Goal: Task Accomplishment & Management: Use online tool/utility

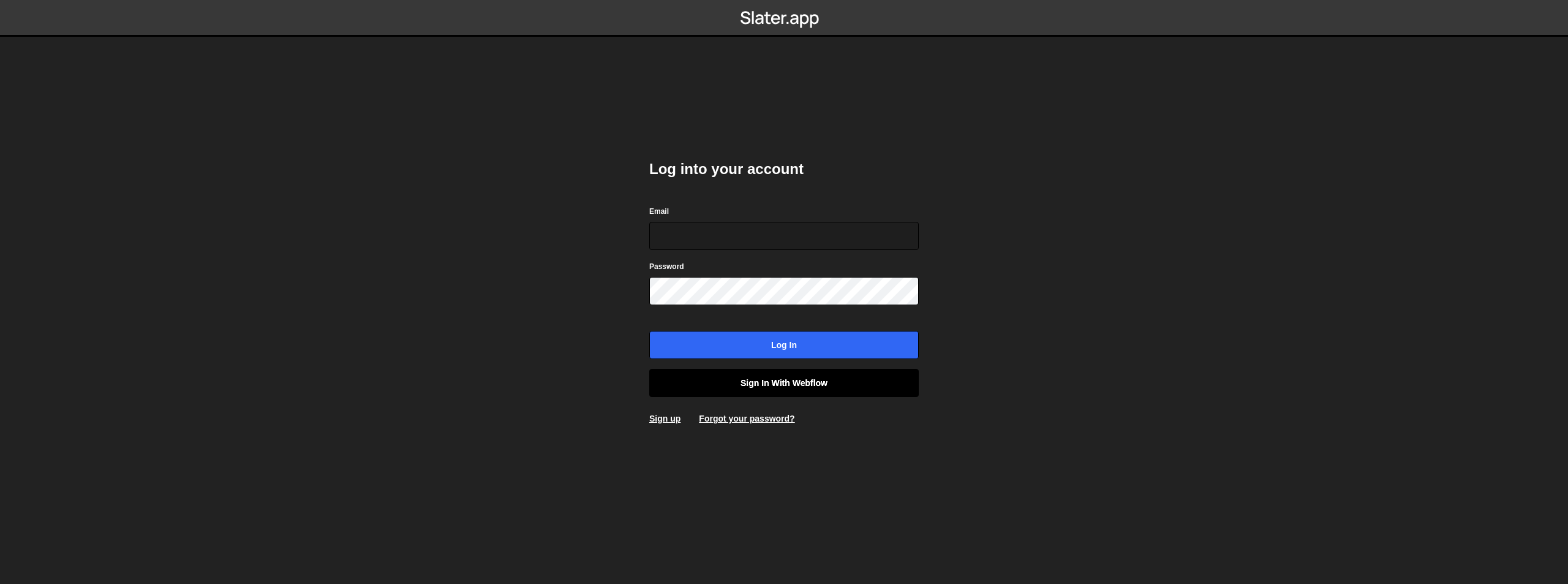
click at [798, 379] on link "Sign in with Webflow" at bounding box center [784, 383] width 269 height 28
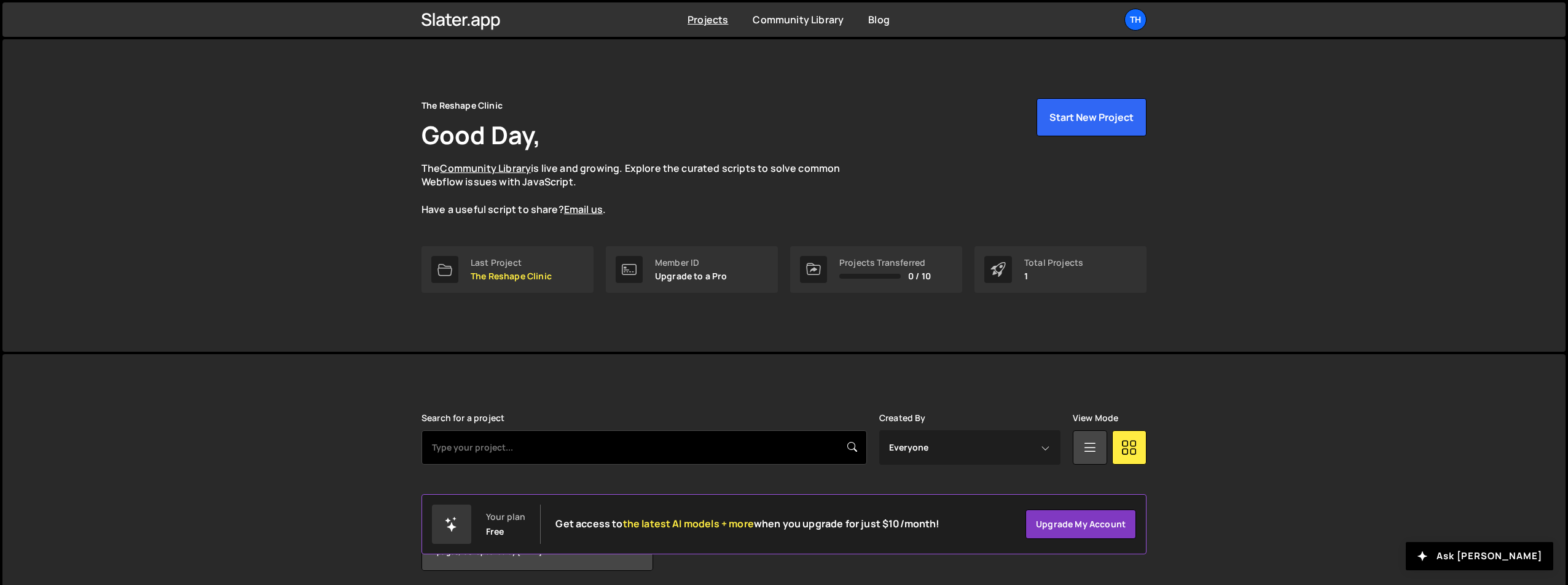
scroll to position [47, 0]
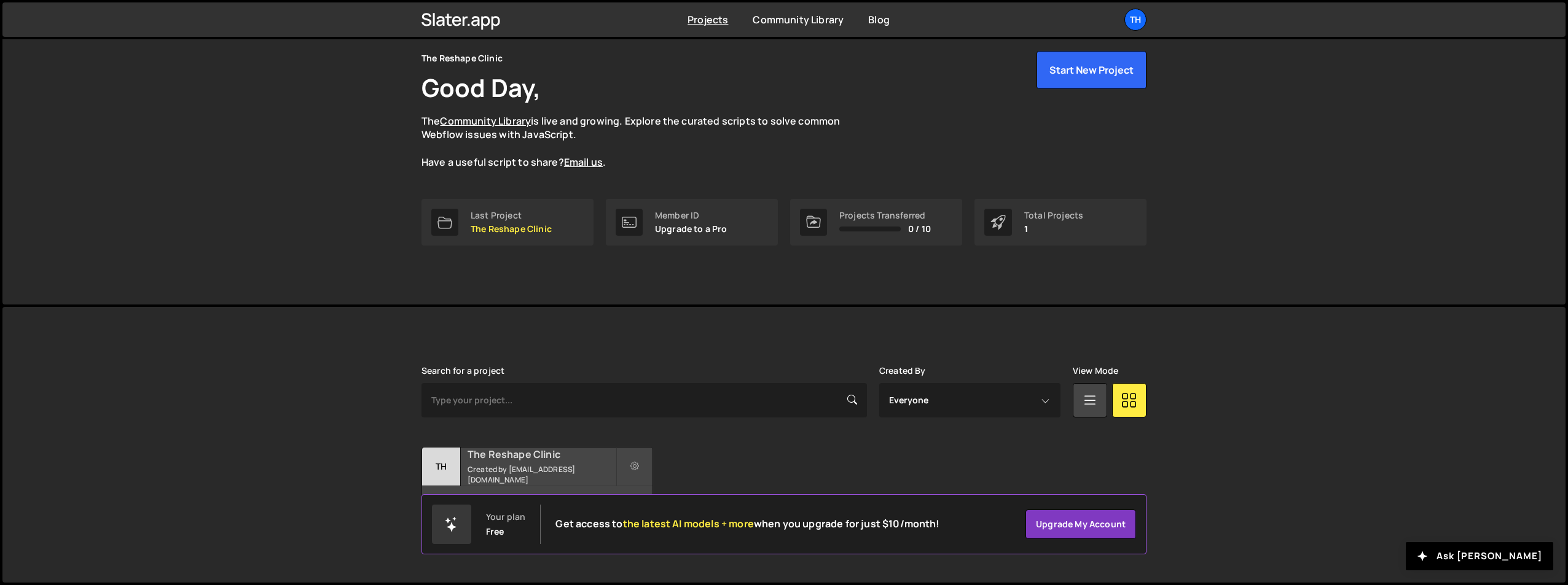
click at [511, 459] on h2 "The Reshape Clinic" at bounding box center [542, 454] width 148 height 13
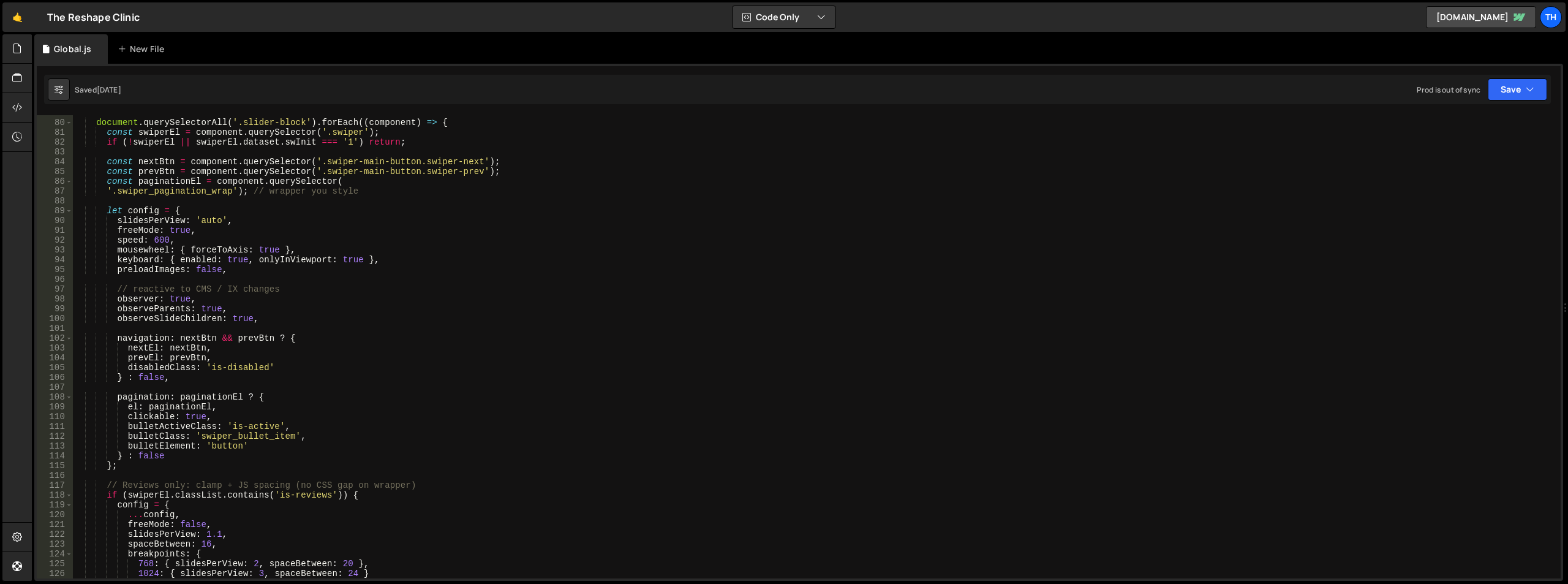
scroll to position [883, 0]
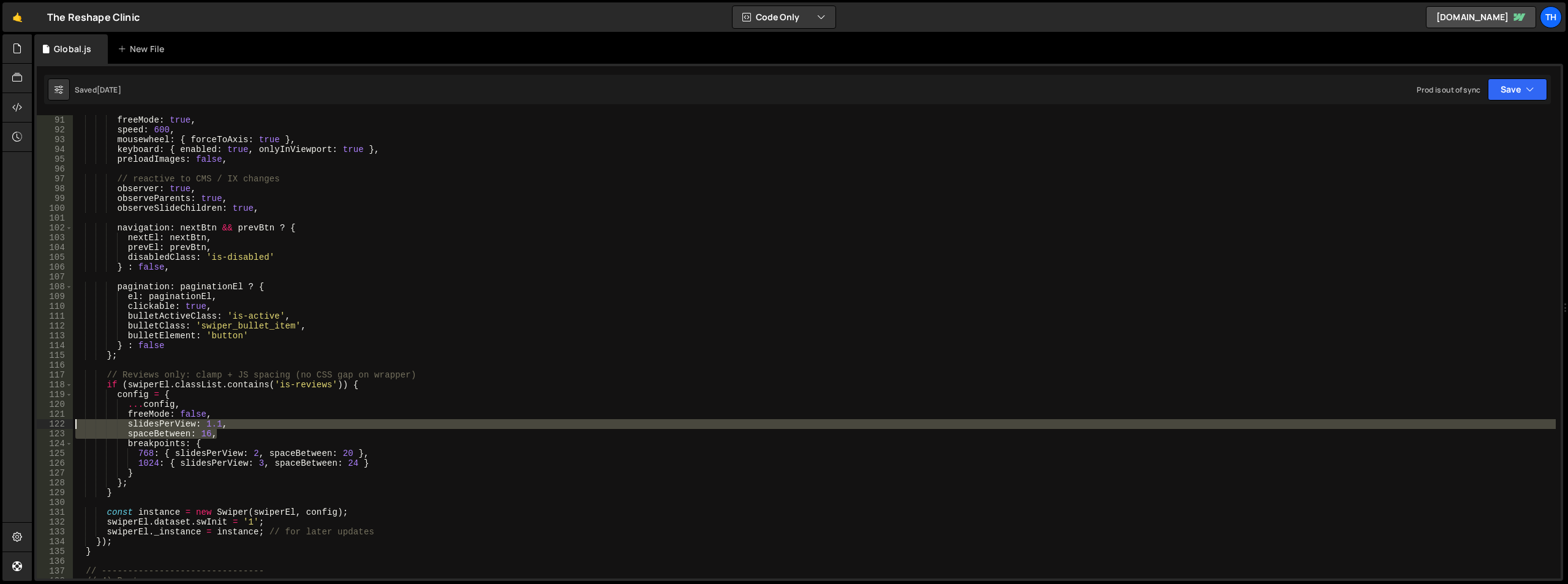
drag, startPoint x: 222, startPoint y: 436, endPoint x: 7, endPoint y: 426, distance: 215.2
click at [7, 426] on div "Hold on a sec... Are you certain you wish to leave this page? Any changes you'v…" at bounding box center [784, 292] width 1568 height 584
type textarea "slidesPerView: 1.1, spaceBetween: 16,"
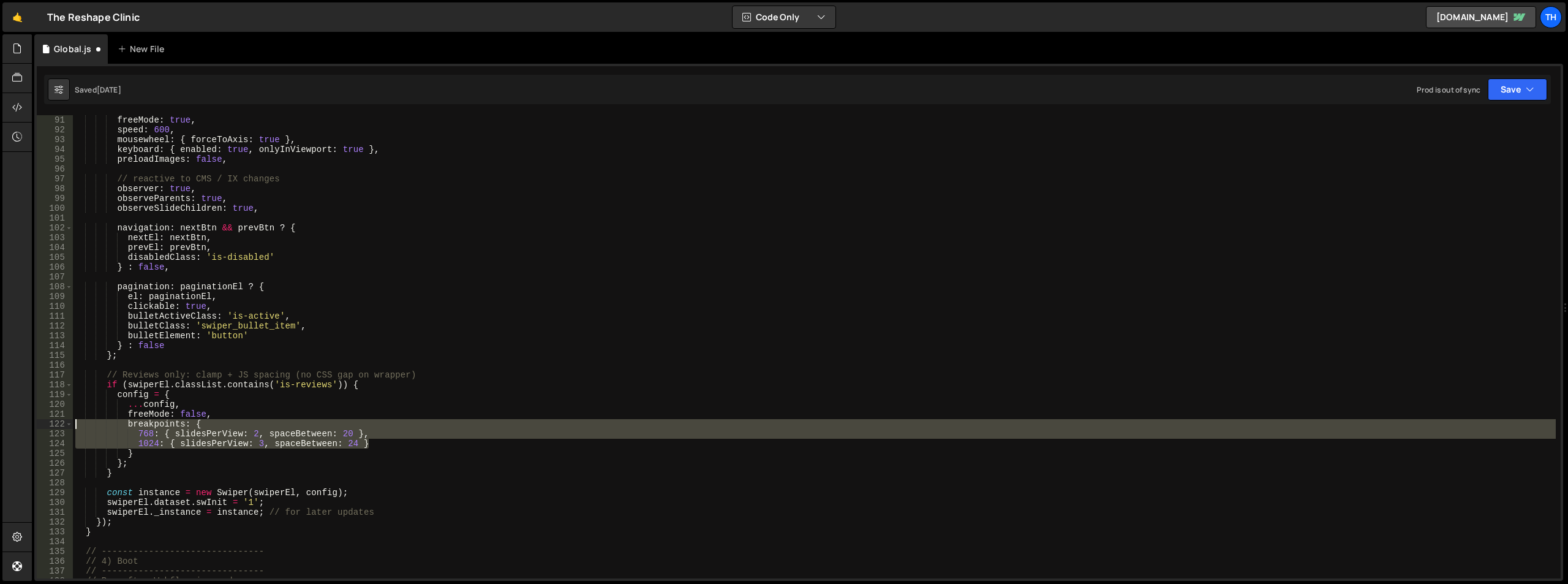
drag, startPoint x: 359, startPoint y: 446, endPoint x: 0, endPoint y: 423, distance: 359.7
click at [0, 423] on div "Hold on a sec... Are you certain you wish to leave this page? Any changes you'v…" at bounding box center [784, 292] width 1568 height 584
type textarea "breakpoints: { 768: { slidesPerView: 2, spaceBetween: 20 },"
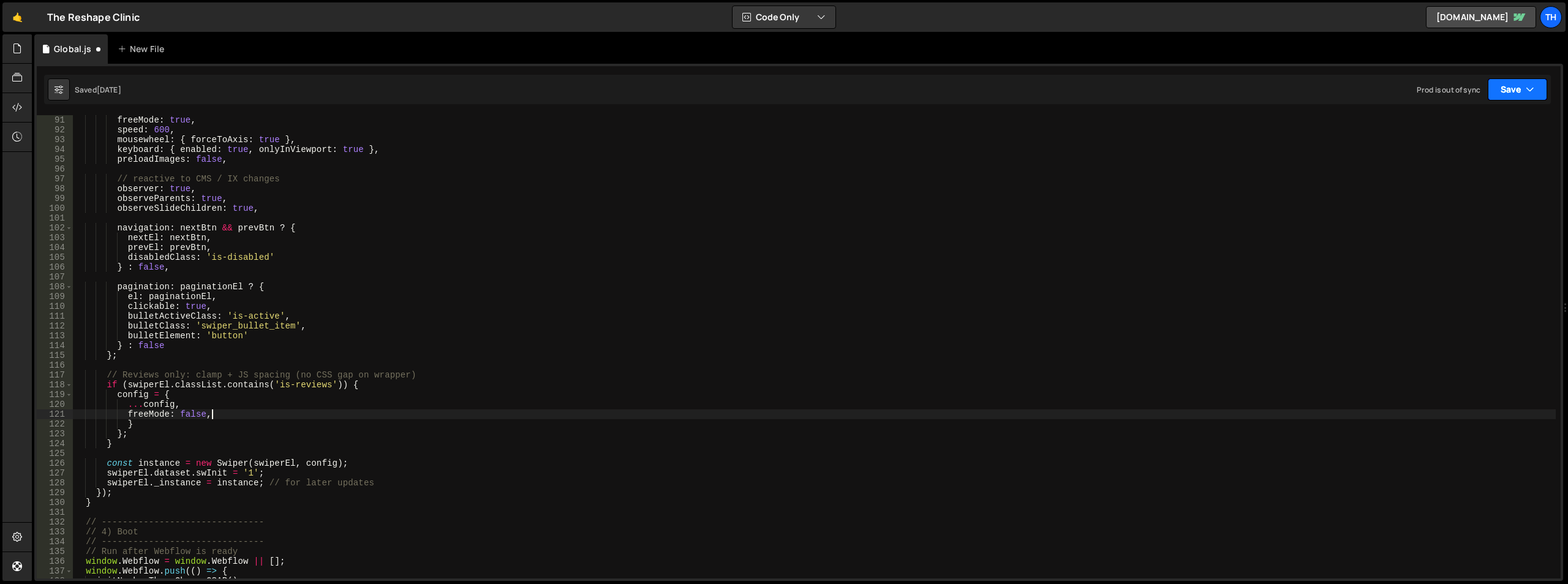
click at [1522, 81] on button "Save" at bounding box center [1517, 89] width 59 height 22
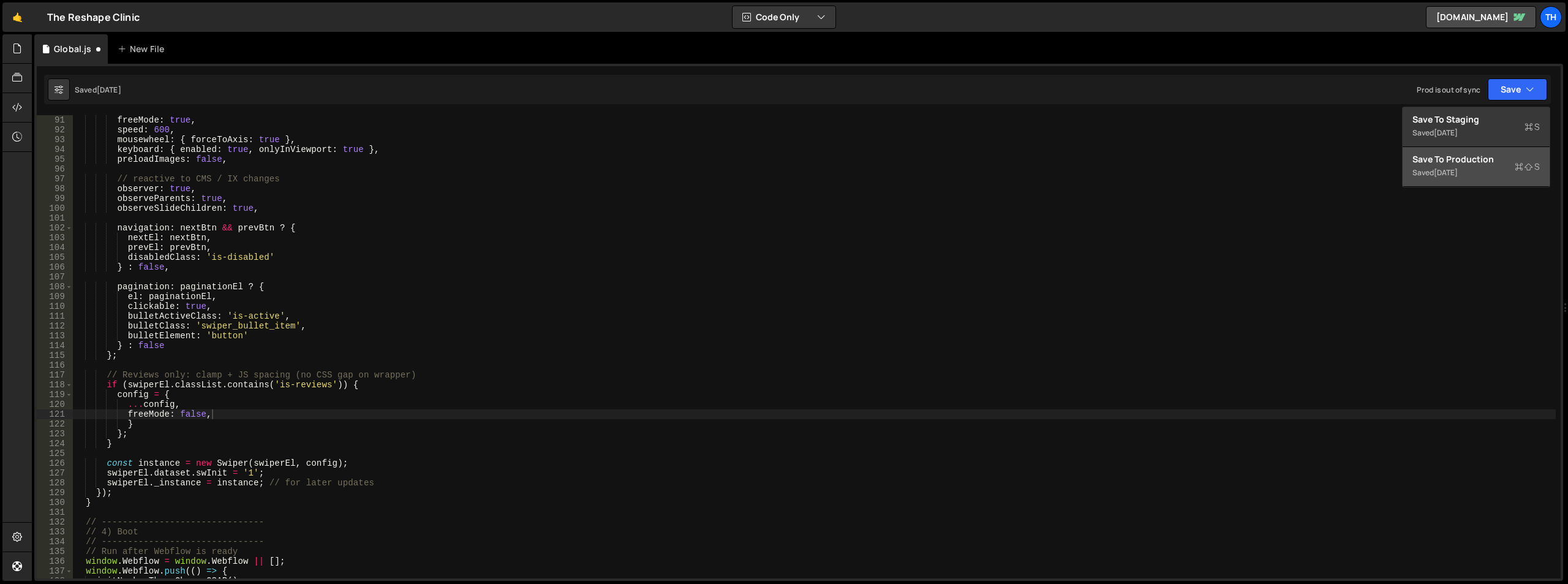
click at [1453, 170] on div "6 days ago" at bounding box center [1445, 172] width 24 height 10
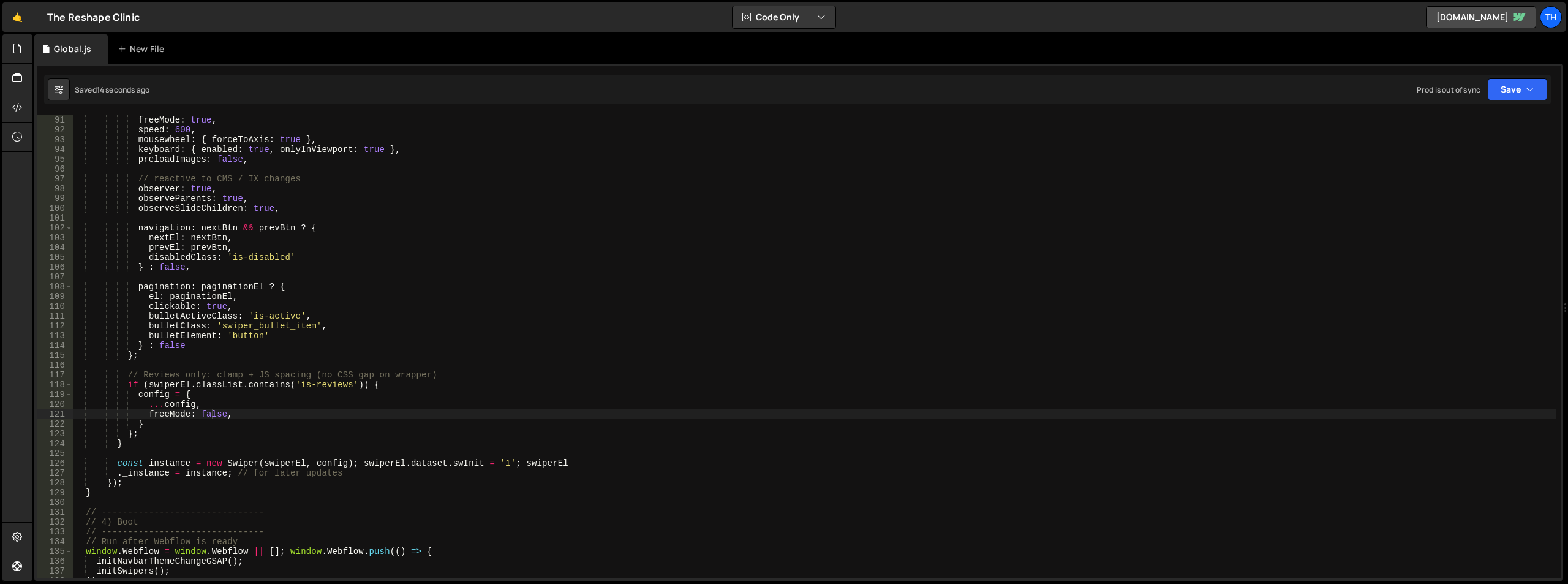
click at [412, 349] on div "freeMode : true , speed : 600 , mousewheel : { forceToAxis : true } , keyboard …" at bounding box center [813, 357] width 1482 height 483
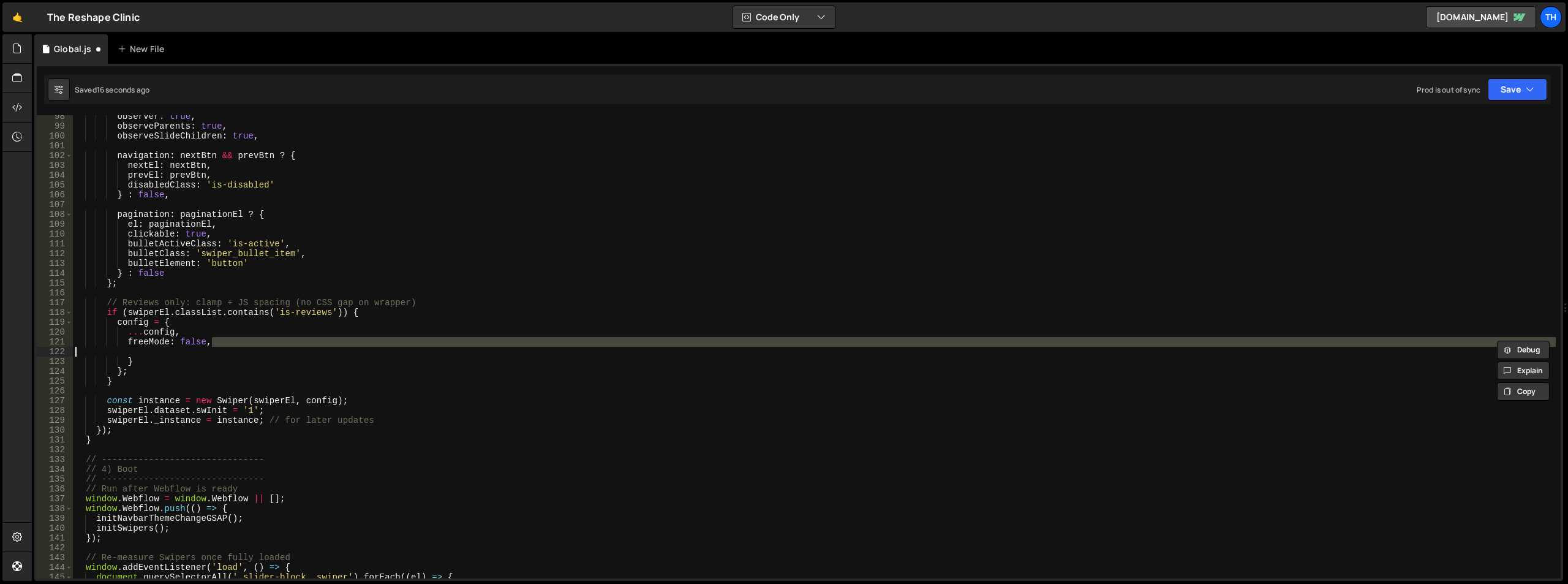
scroll to position [955, 0]
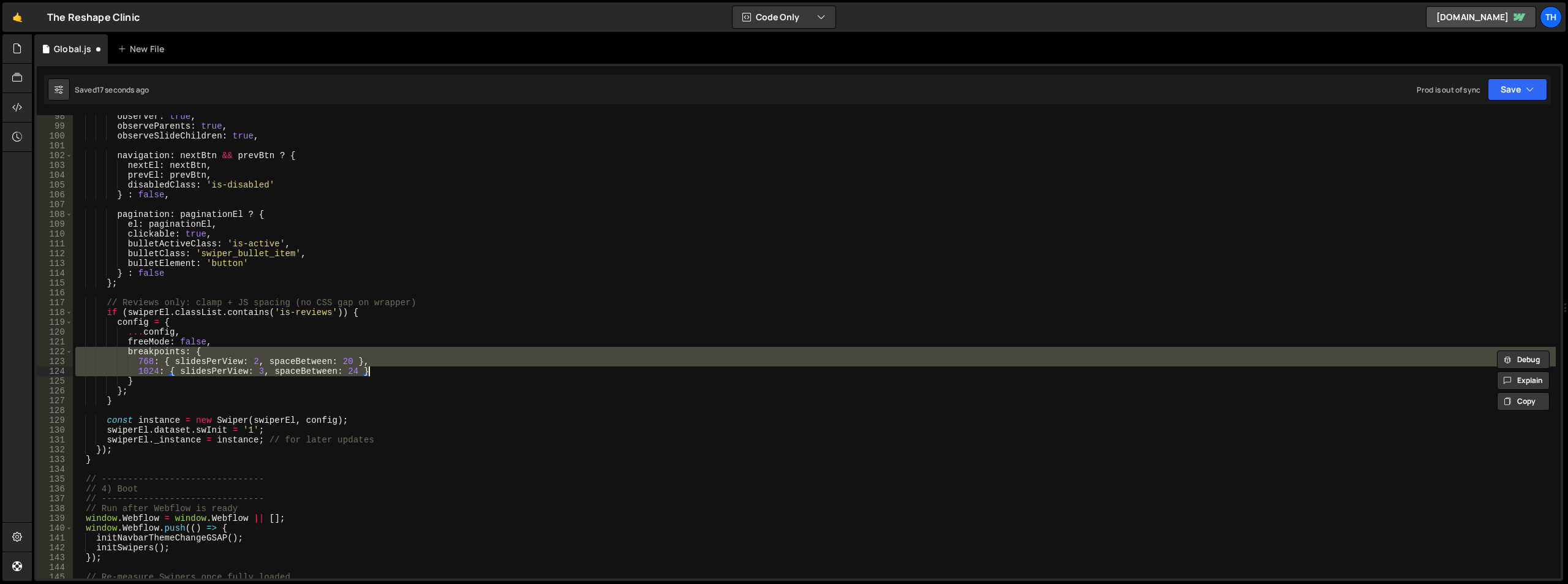
click at [266, 342] on div "observer : true , observeParents : true , observeSlideChildren : true , navigat…" at bounding box center [813, 353] width 1482 height 483
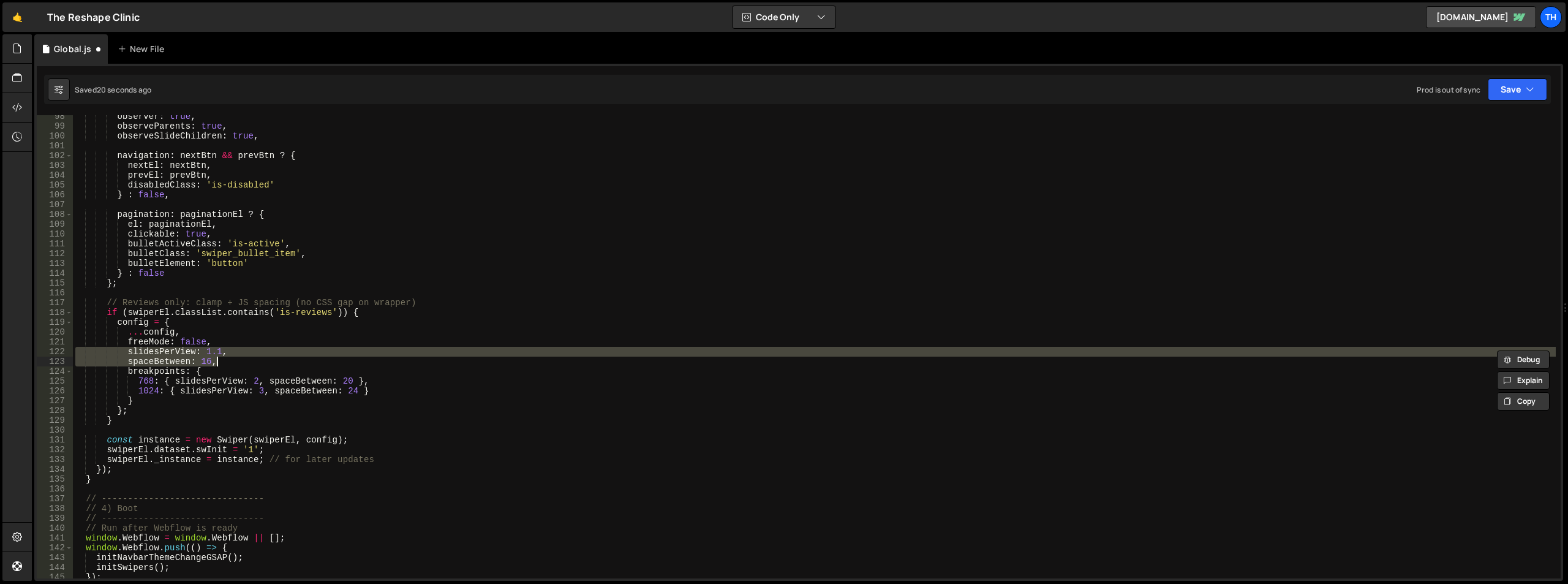
click at [211, 358] on div "observer : true , observeParents : true , observeSlideChildren : true , navigat…" at bounding box center [813, 347] width 1482 height 463
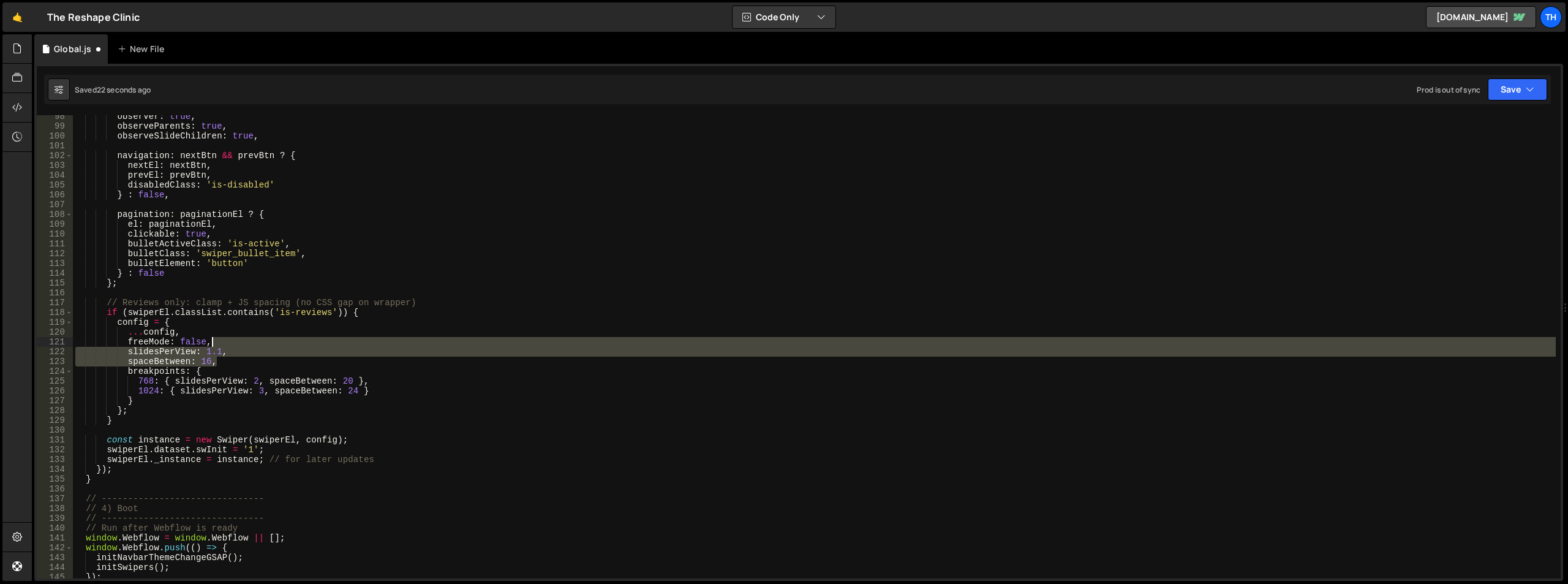
drag, startPoint x: 218, startPoint y: 361, endPoint x: 222, endPoint y: 345, distance: 16.5
click at [222, 345] on div "observer : true , observeParents : true , observeSlideChildren : true , navigat…" at bounding box center [813, 353] width 1482 height 483
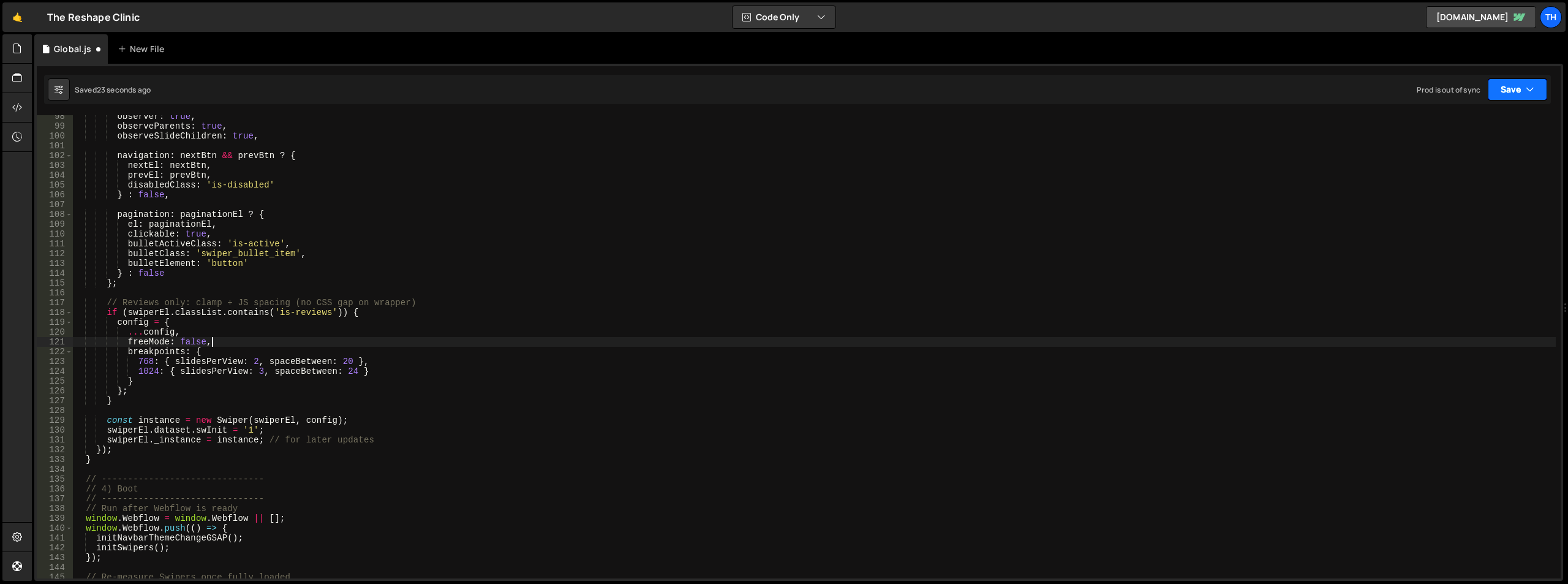
click at [1519, 94] on button "Save" at bounding box center [1517, 89] width 59 height 22
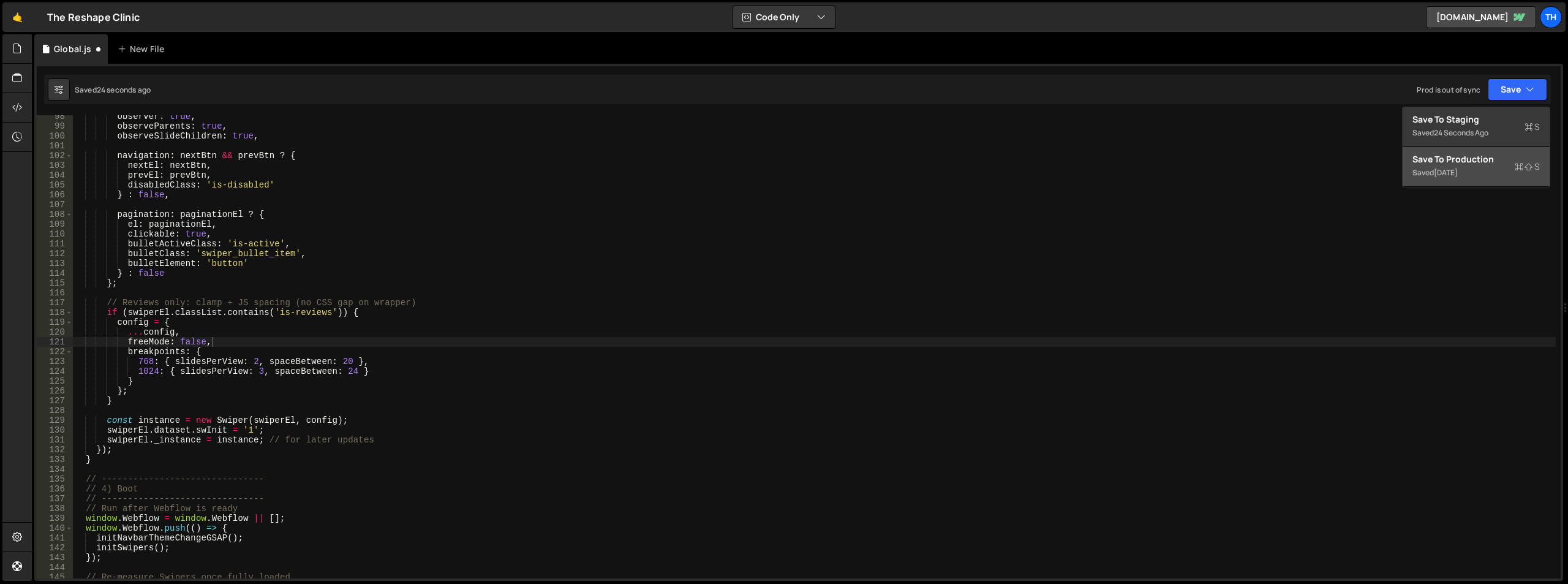
click at [1475, 160] on div "Save to Production S" at bounding box center [1476, 159] width 128 height 12
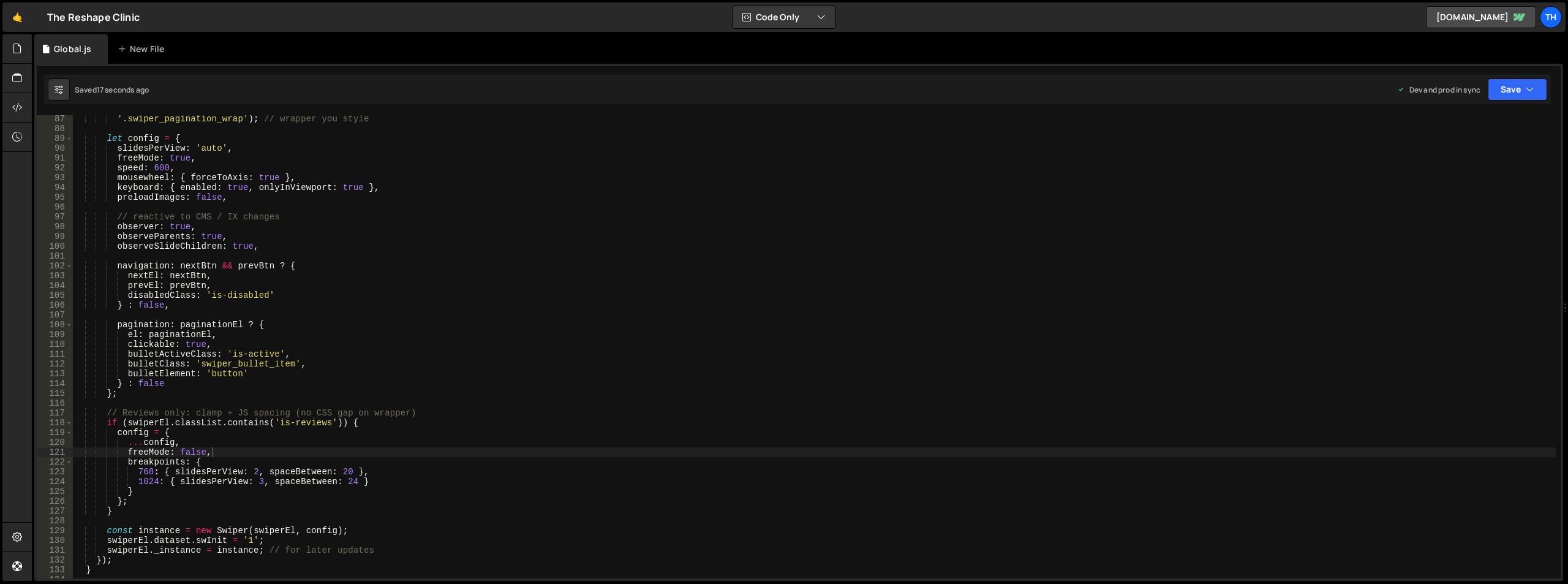
scroll to position [845, 0]
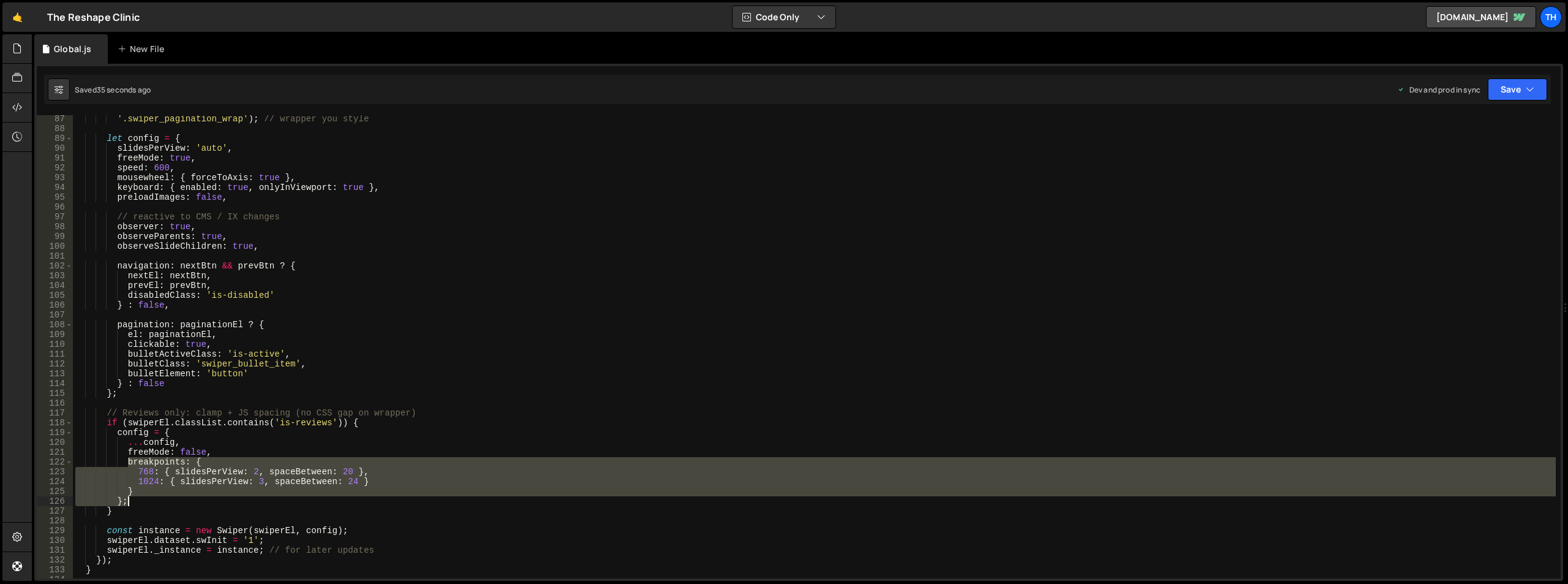
drag, startPoint x: 126, startPoint y: 464, endPoint x: 144, endPoint y: 504, distance: 43.9
click at [144, 504] on div "'.swiper_pagination_wrap' ) ; // wrapper you style let config = { slidesPerView…" at bounding box center [813, 355] width 1482 height 483
type textarea "} };"
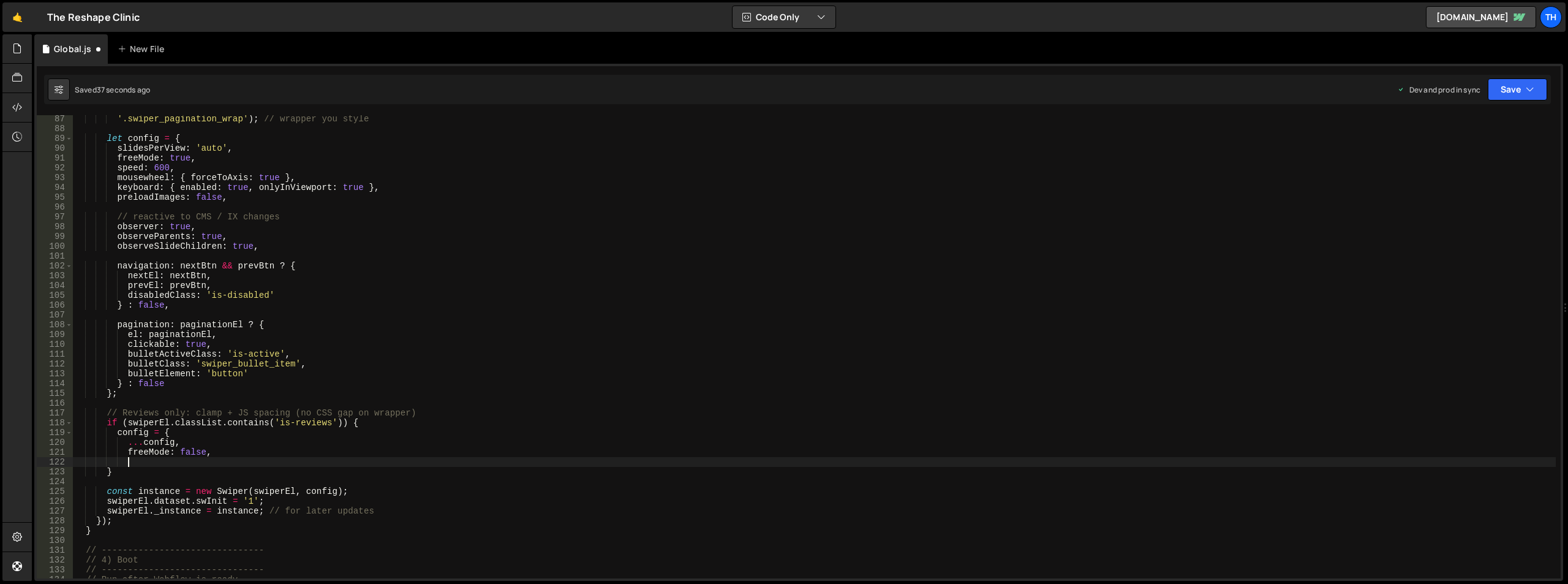
click at [1513, 101] on div "Saved 37 seconds ago Dev and prod in sync Upgrade to Edit Save Save to Staging …" at bounding box center [797, 90] width 1507 height 30
click at [1518, 89] on button "Save" at bounding box center [1517, 89] width 59 height 22
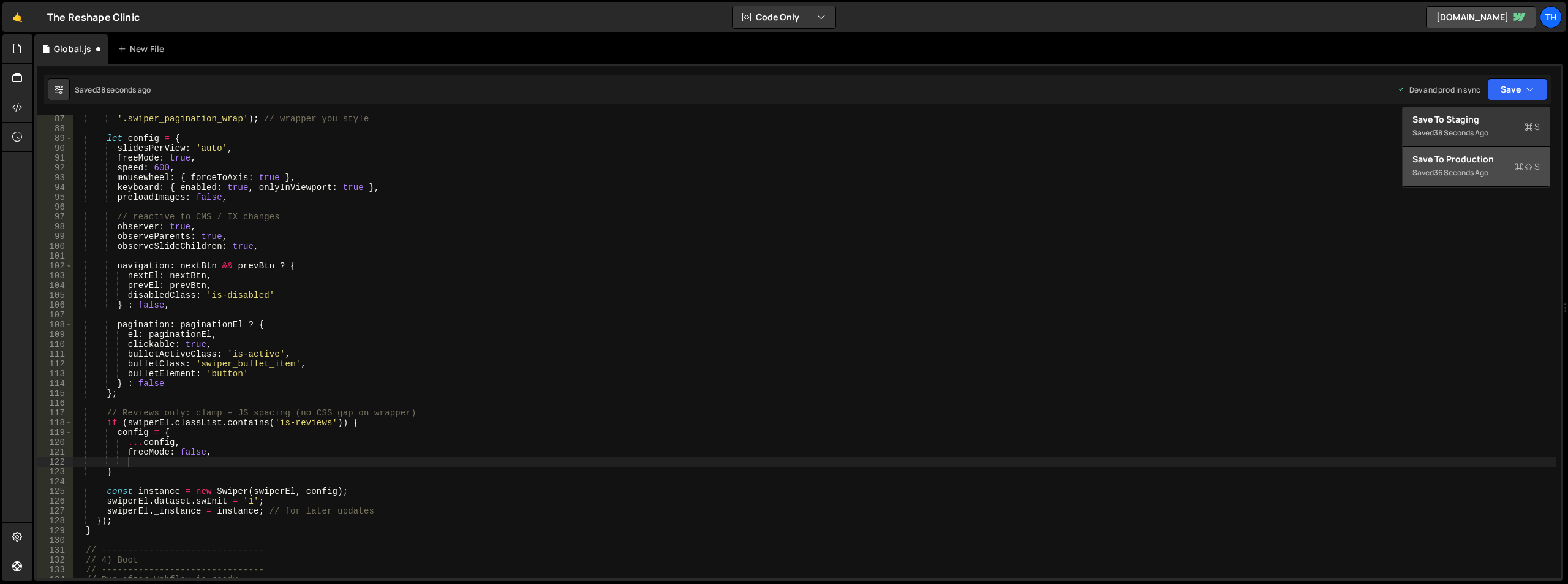
click at [1492, 159] on div "Save to Production S" at bounding box center [1476, 159] width 128 height 12
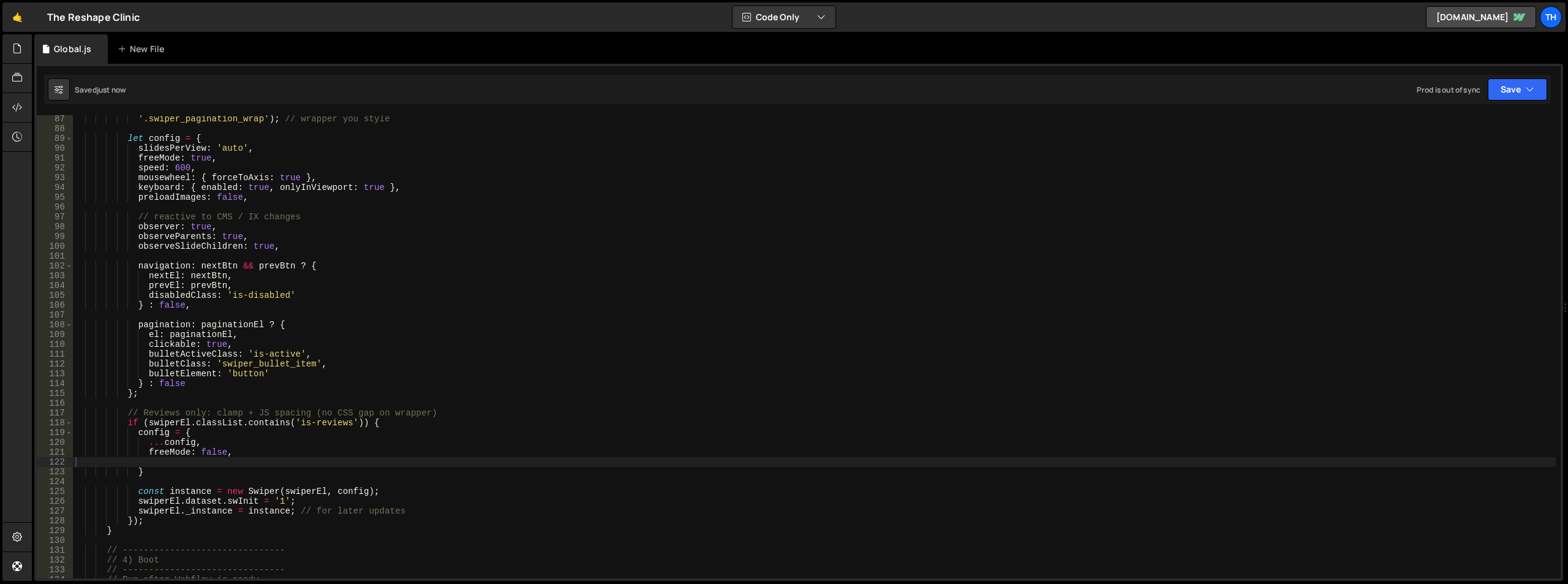
click at [173, 458] on div "'.swiper_pagination_wrap' ) ; // wrapper you style let config = { slidesPerView…" at bounding box center [813, 355] width 1482 height 483
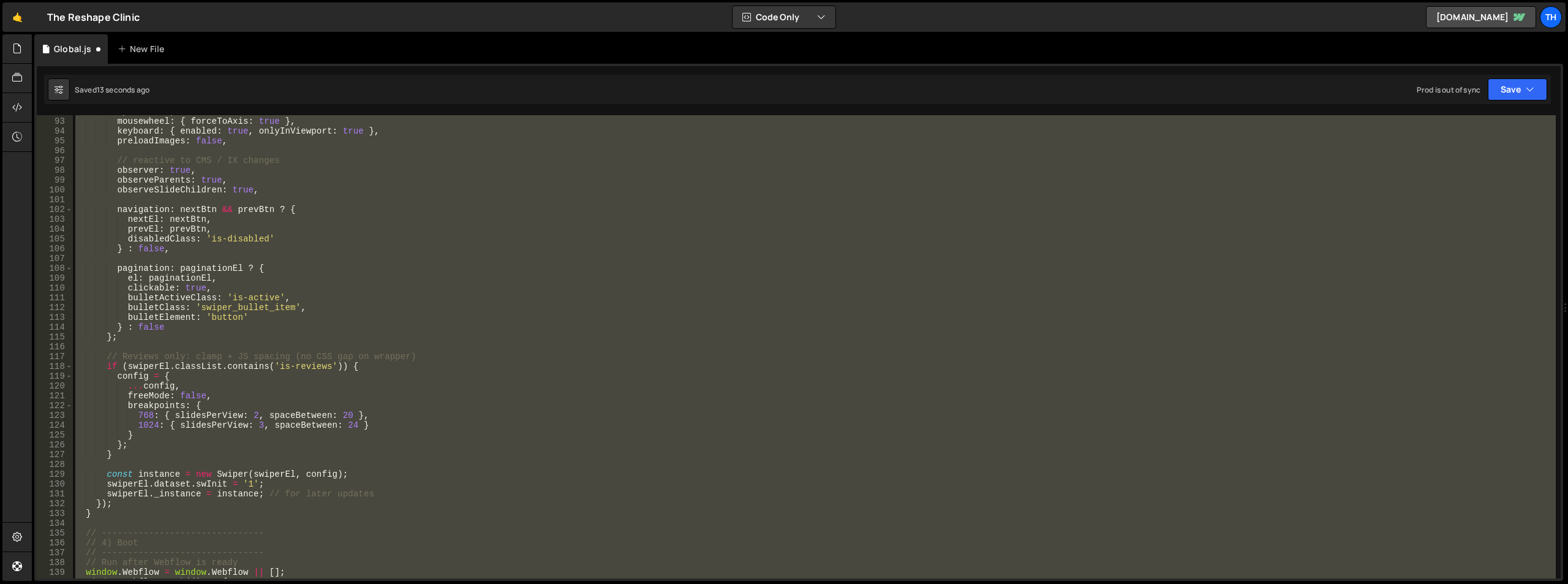
scroll to position [865, 0]
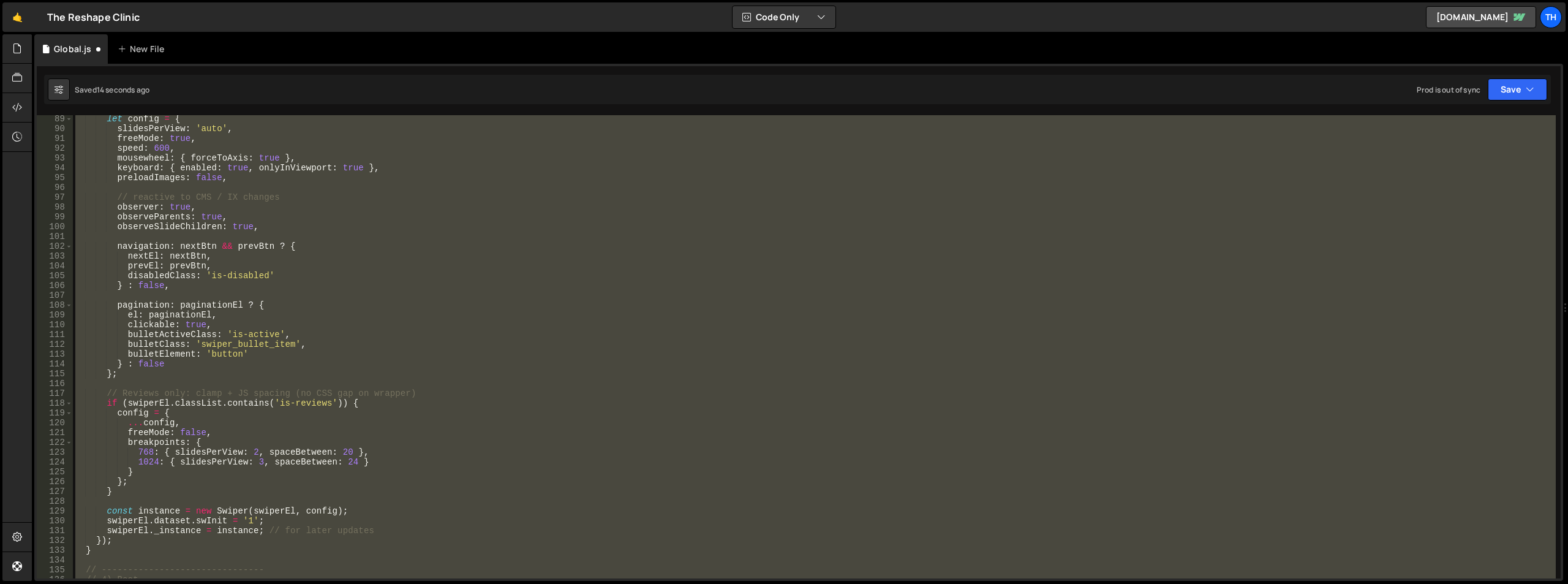
click at [191, 397] on div "let config = { slidesPerView : 'auto' , freeMode : true , speed : 600 , mousewh…" at bounding box center [813, 347] width 1482 height 463
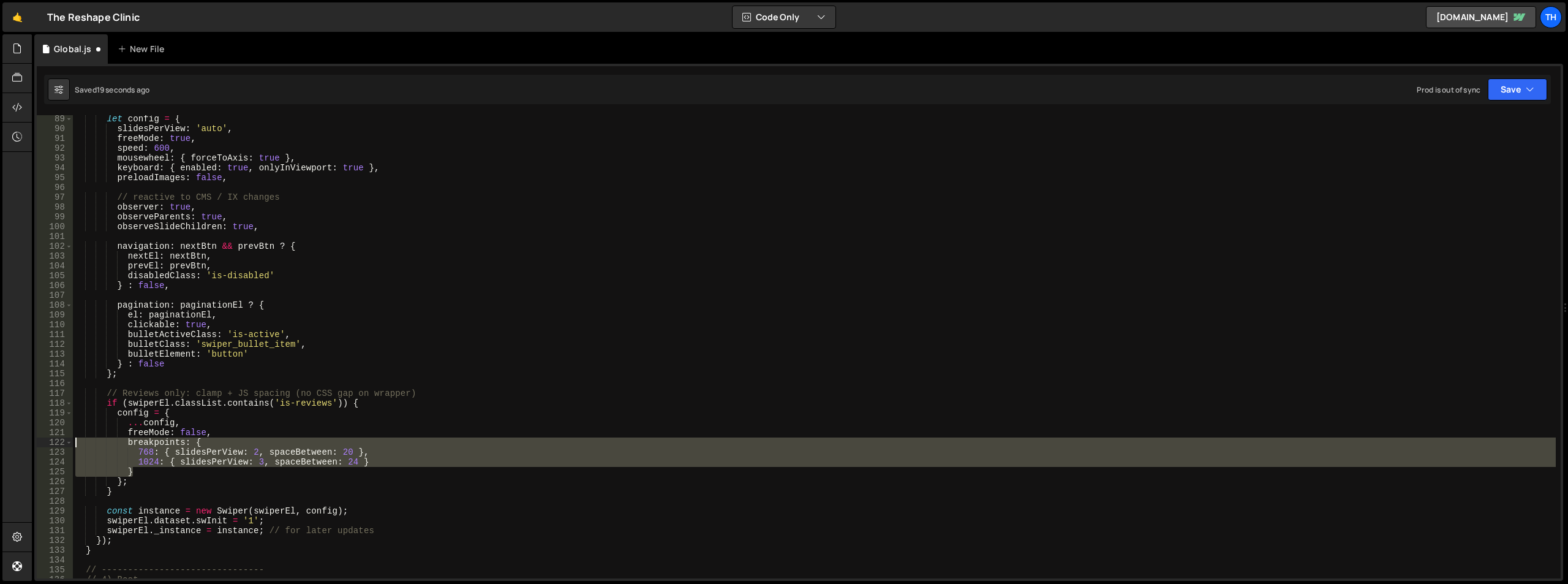
drag, startPoint x: 149, startPoint y: 476, endPoint x: 113, endPoint y: 414, distance: 71.7
click at [59, 441] on div "// Reviews only: clamp + JS spacing (no CSS gap on wrapper) 89 90 91 92 93 94 9…" at bounding box center [798, 347] width 1523 height 463
type textarea "breakpoints: { 768: { slidesPerView: 2, spaceBetween: 20 },"
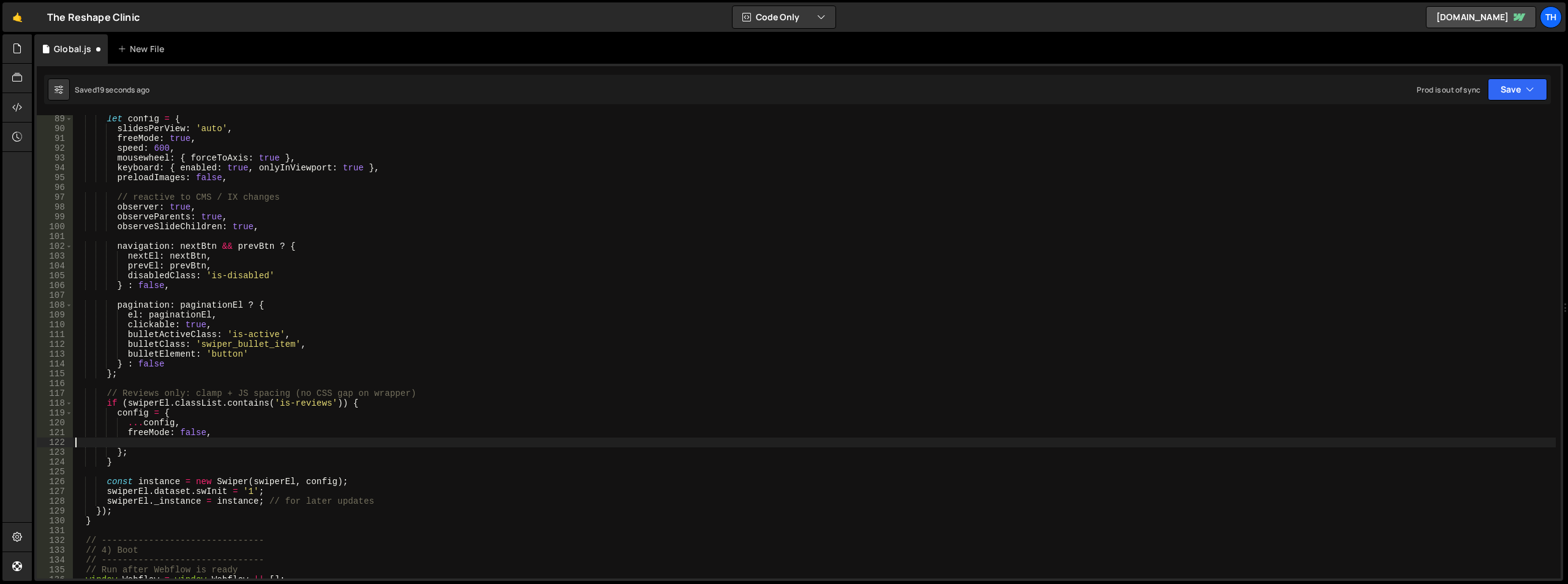
type textarea "freeMode: false,"
click at [1515, 86] on button "Save" at bounding box center [1517, 89] width 59 height 22
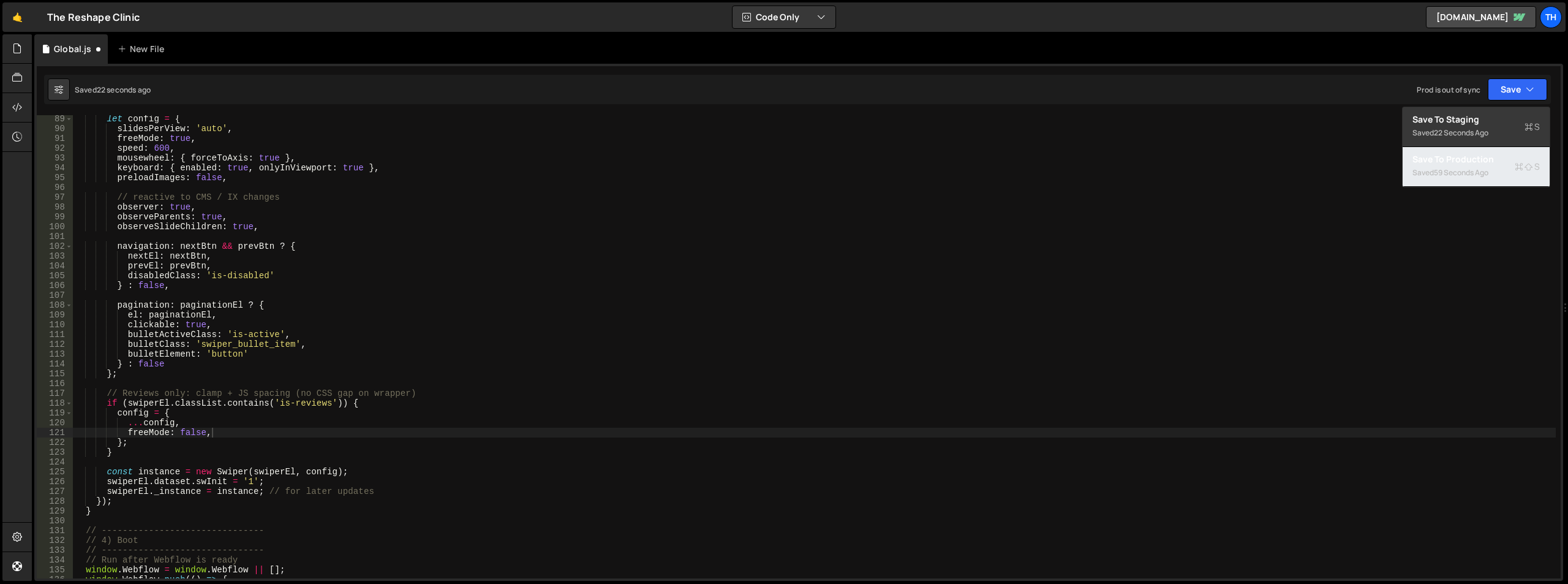
click at [1460, 169] on div "59 seconds ago" at bounding box center [1461, 172] width 54 height 10
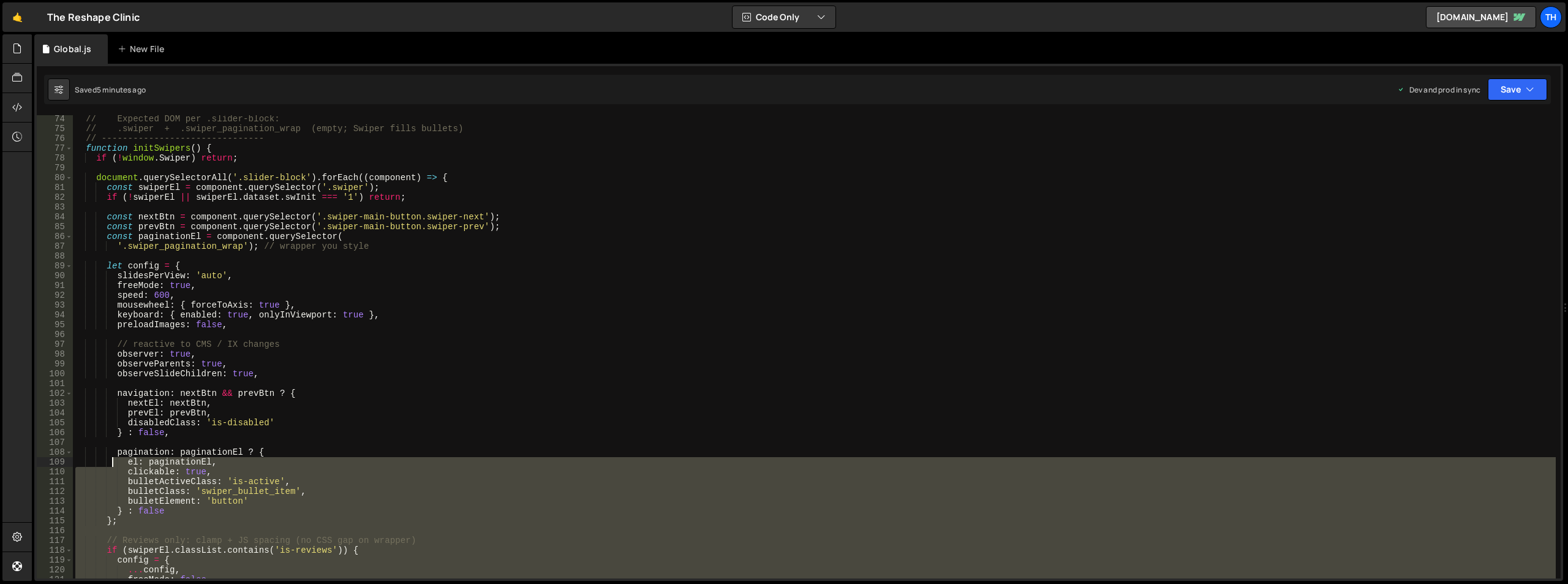
scroll to position [680, 0]
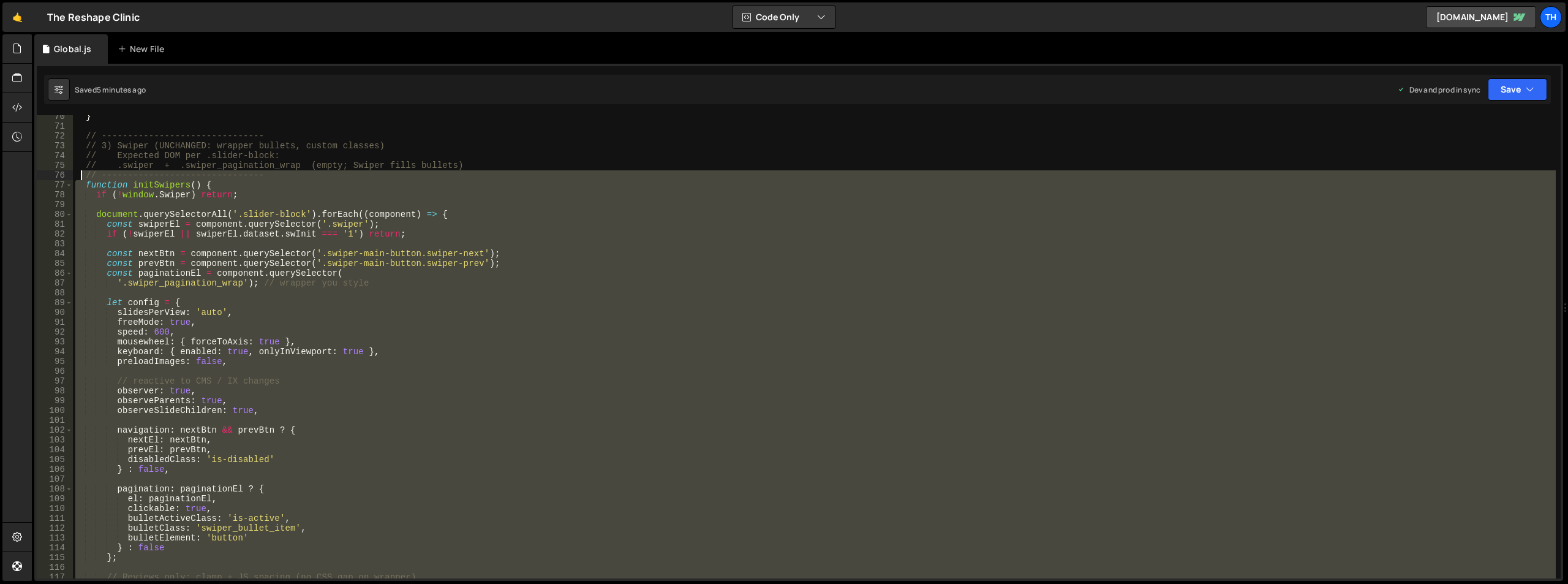
drag, startPoint x: 106, startPoint y: 518, endPoint x: 79, endPoint y: 177, distance: 342.1
click at [79, 177] on div "} // ------------------------------- // 3) Swiper (UNCHANGED: wrapper bullets, …" at bounding box center [813, 353] width 1482 height 483
click at [775, 150] on div "} // ------------------------------- // 3) Swiper (UNCHANGED: wrapper bullets, …" at bounding box center [813, 353] width 1482 height 483
type textarea "// 3) Swiper (UNCHANGED: wrapper bullets, custom classes)"
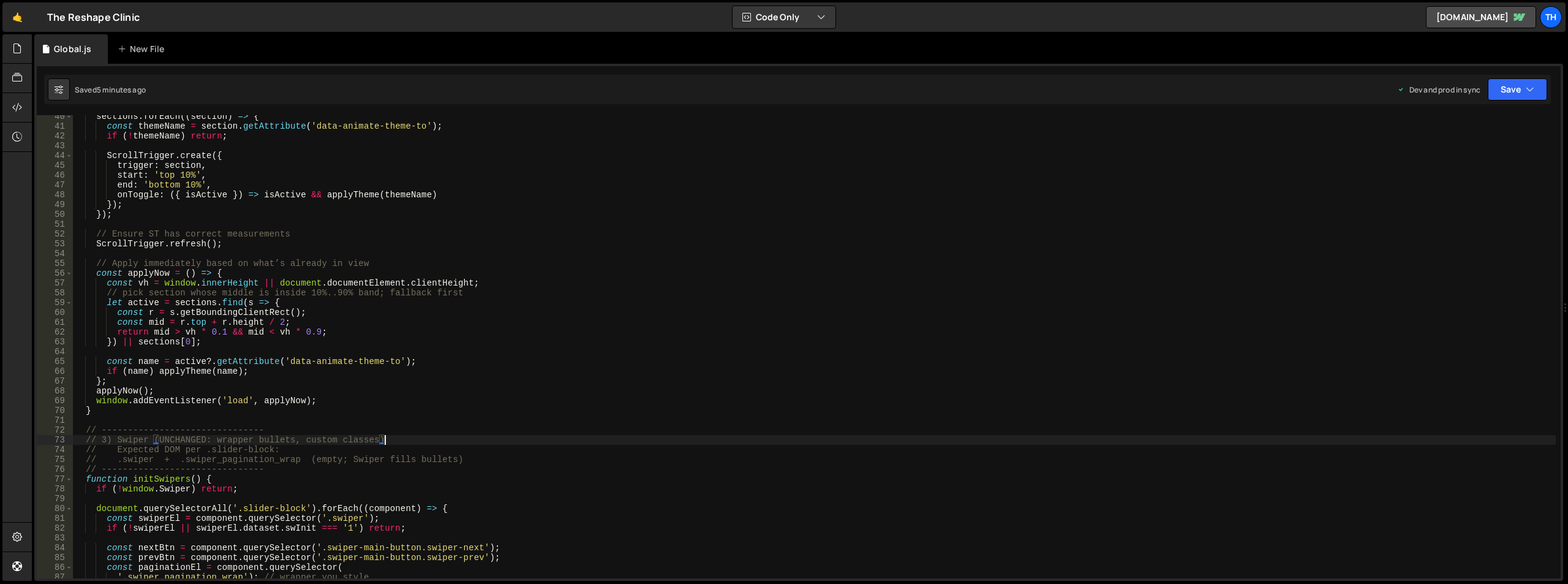
scroll to position [386, 0]
